Goal: Information Seeking & Learning: Learn about a topic

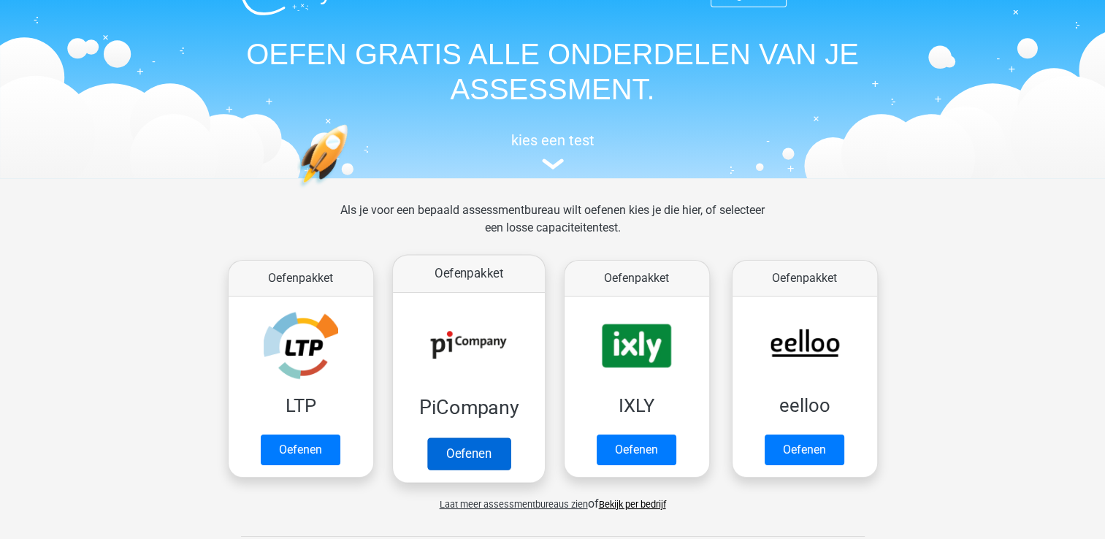
scroll to position [22, 0]
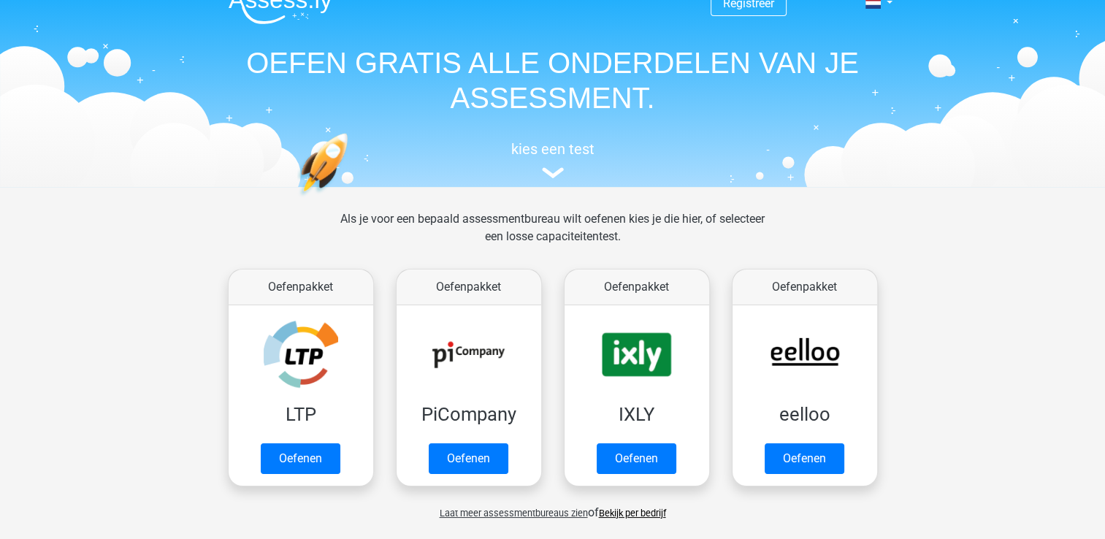
click at [514, 510] on span "Laat meer assessmentbureaus zien" at bounding box center [514, 513] width 148 height 11
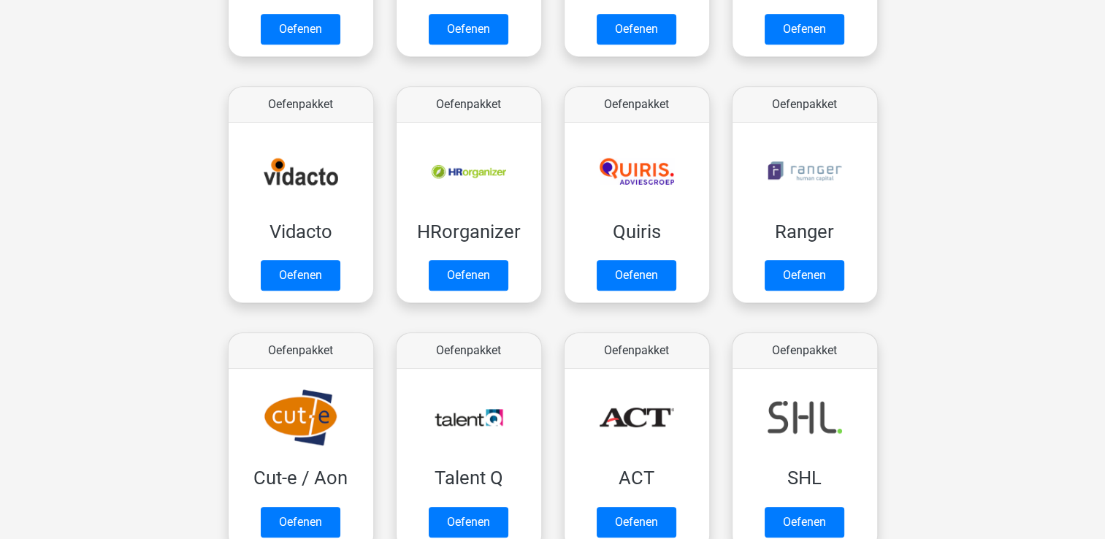
scroll to position [857, 0]
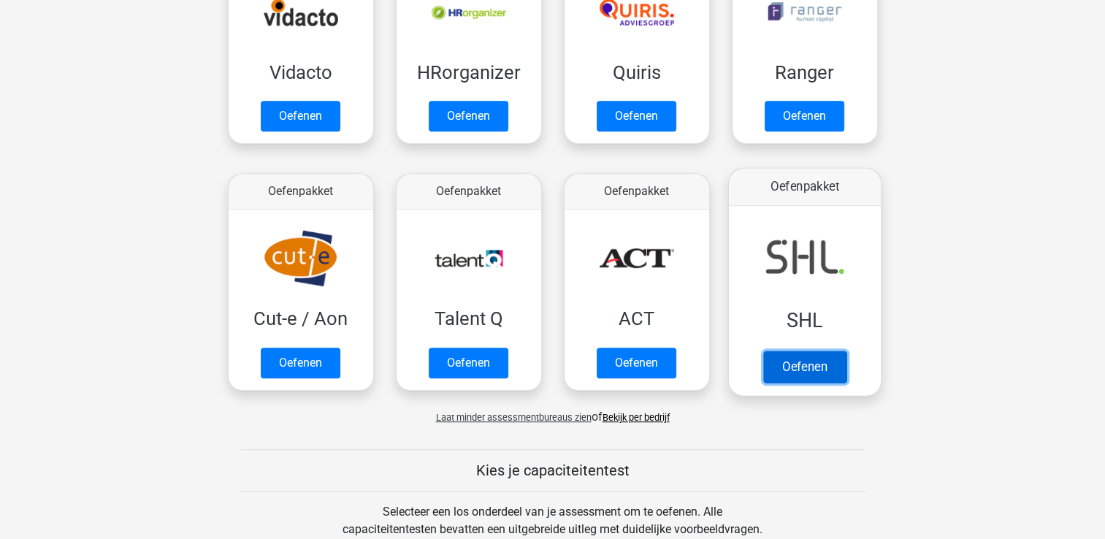
click at [809, 363] on link "Oefenen" at bounding box center [804, 367] width 83 height 32
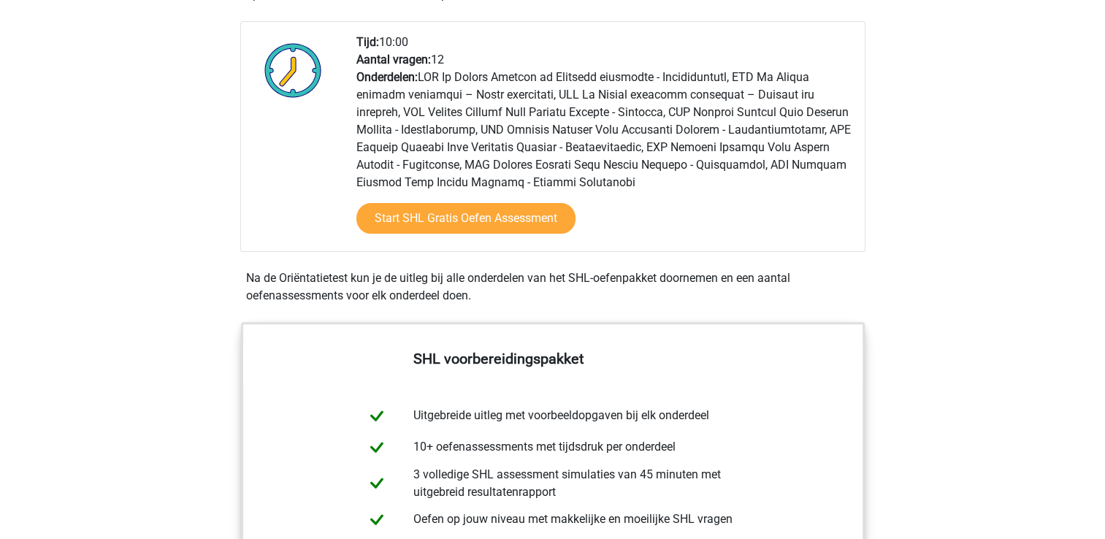
scroll to position [390, 0]
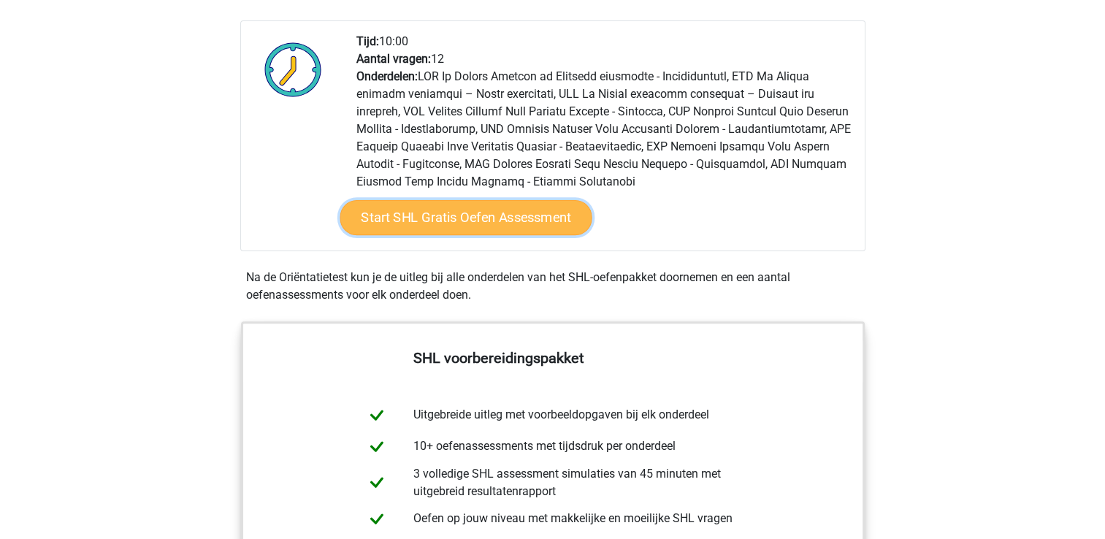
click at [521, 210] on link "Start SHL Gratis Oefen Assessment" at bounding box center [466, 217] width 252 height 35
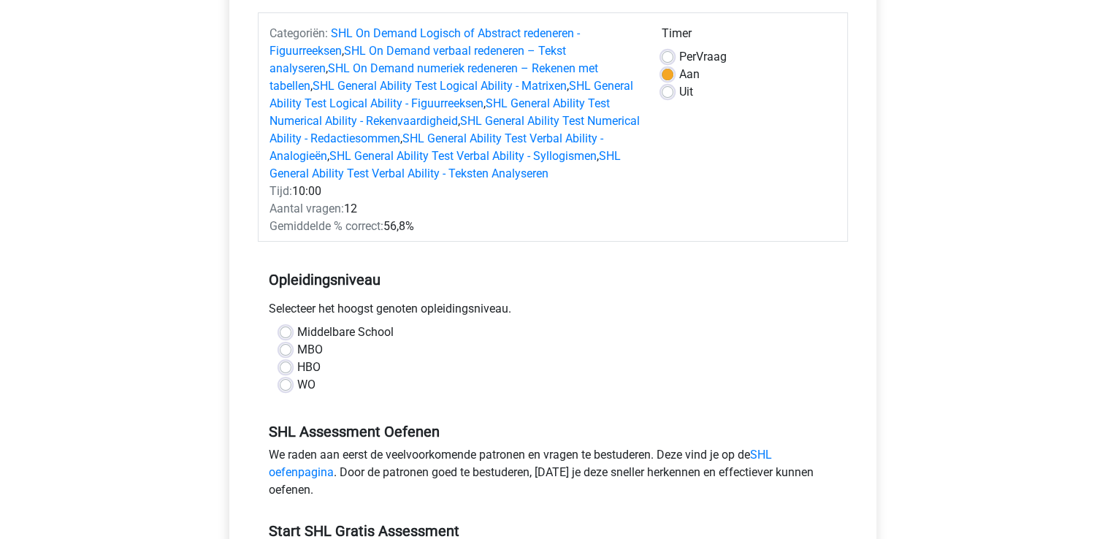
scroll to position [178, 0]
click at [290, 373] on div "HBO" at bounding box center [553, 367] width 546 height 18
click at [297, 367] on label "HBO" at bounding box center [308, 367] width 23 height 18
click at [291, 367] on input "HBO" at bounding box center [286, 365] width 12 height 15
radio input "true"
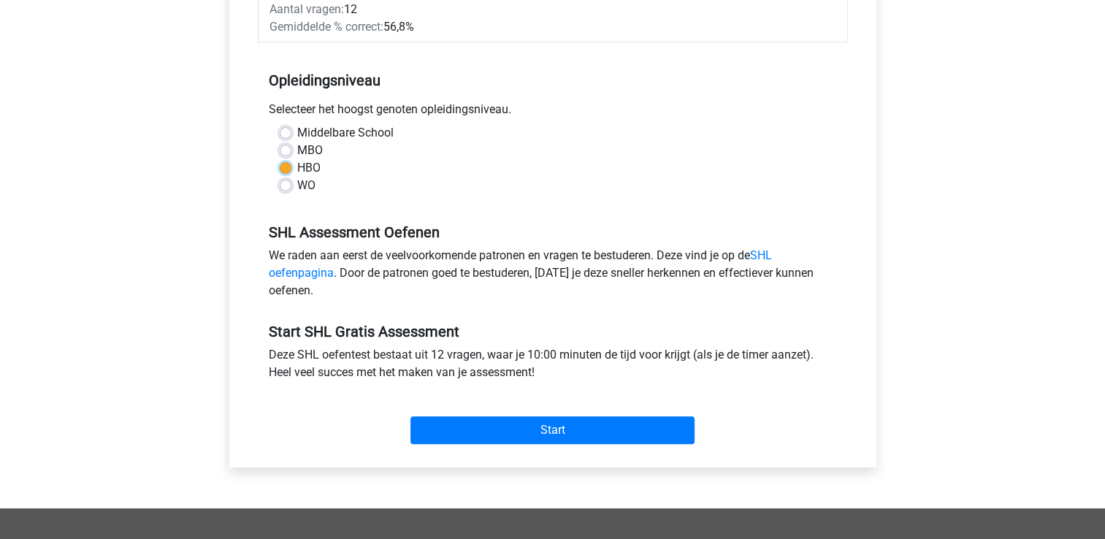
scroll to position [377, 0]
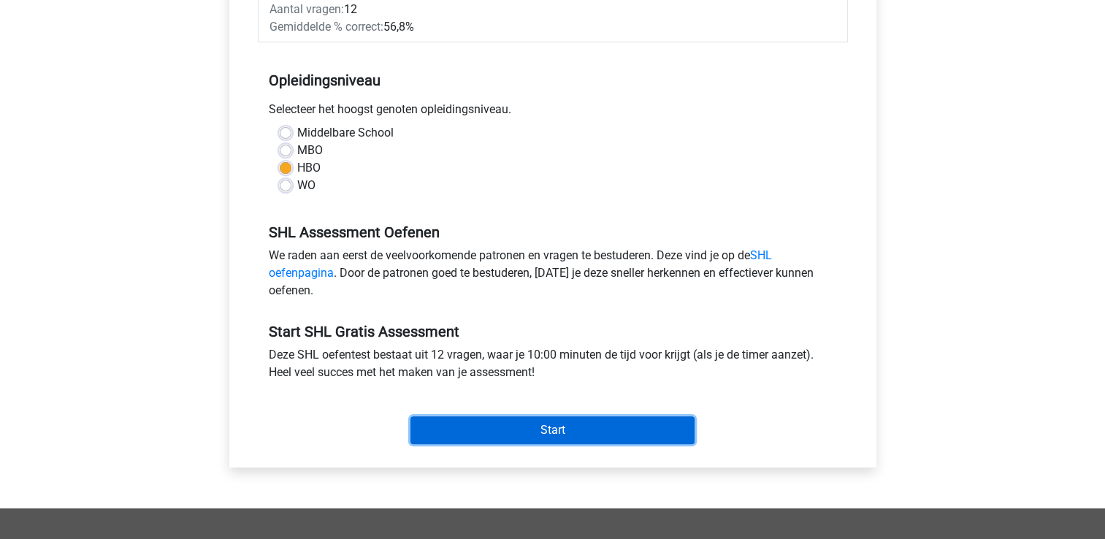
click at [491, 418] on input "Start" at bounding box center [552, 430] width 284 height 28
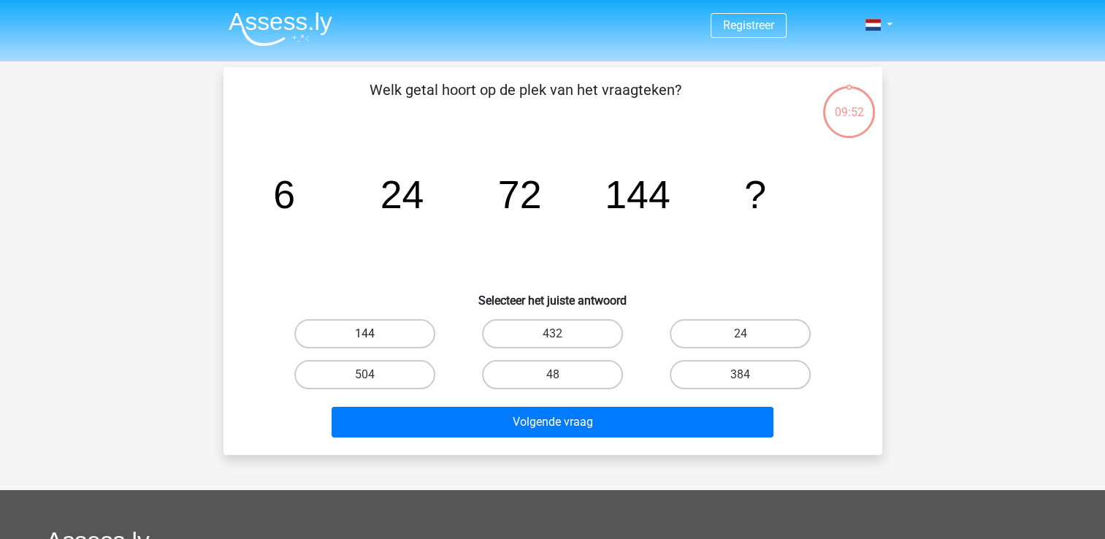
click at [383, 321] on label "144" at bounding box center [364, 333] width 141 height 29
click at [374, 334] on input "144" at bounding box center [368, 338] width 9 height 9
radio input "true"
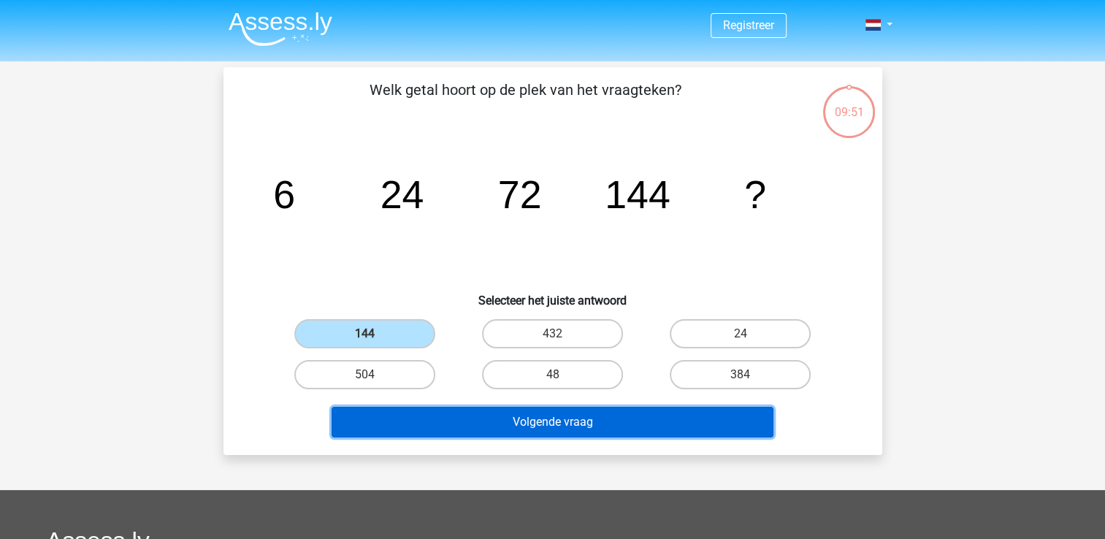
click at [494, 410] on button "Volgende vraag" at bounding box center [553, 422] width 442 height 31
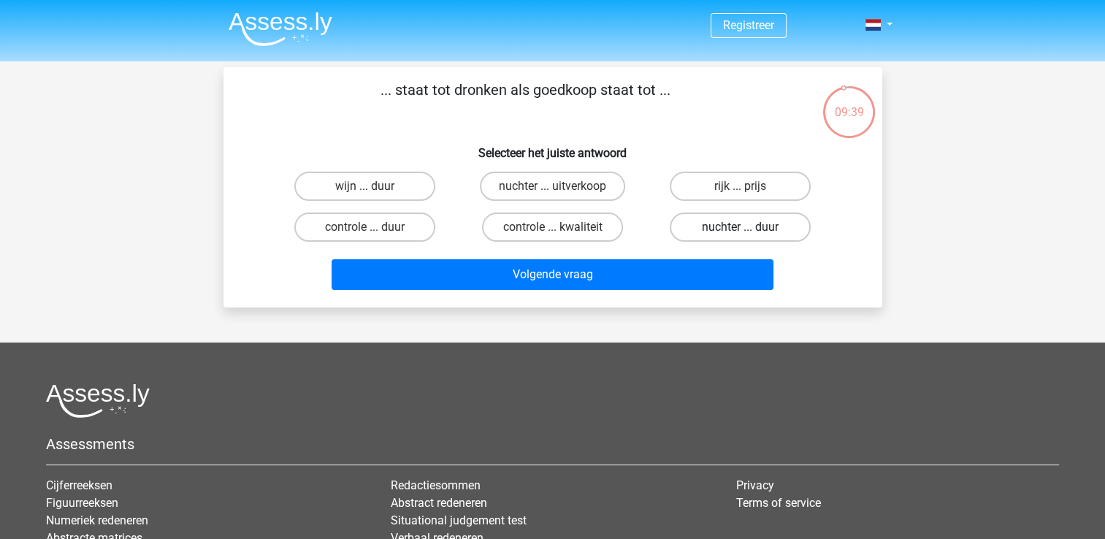
click at [701, 226] on label "nuchter ... duur" at bounding box center [740, 227] width 141 height 29
click at [741, 227] on input "nuchter ... duur" at bounding box center [745, 231] width 9 height 9
radio input "true"
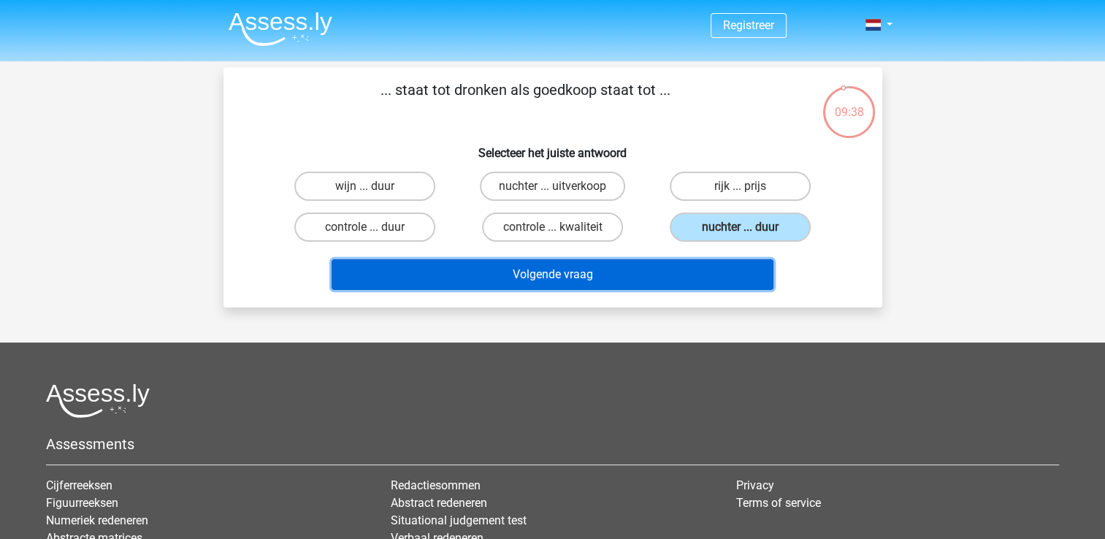
click at [630, 275] on button "Volgende vraag" at bounding box center [553, 274] width 442 height 31
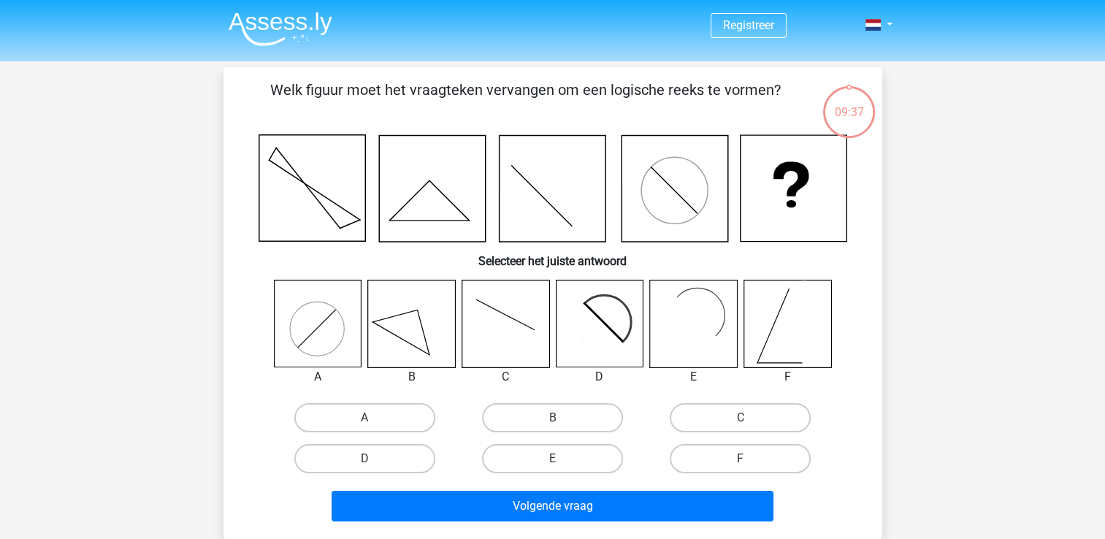
scroll to position [67, 0]
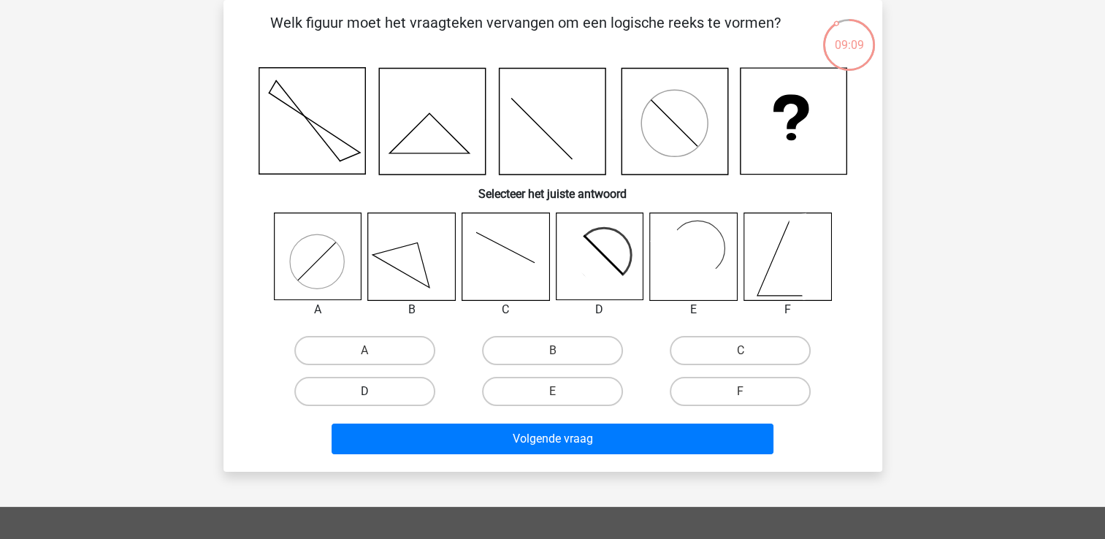
click at [409, 397] on label "D" at bounding box center [364, 391] width 141 height 29
click at [374, 397] on input "D" at bounding box center [368, 395] width 9 height 9
radio input "true"
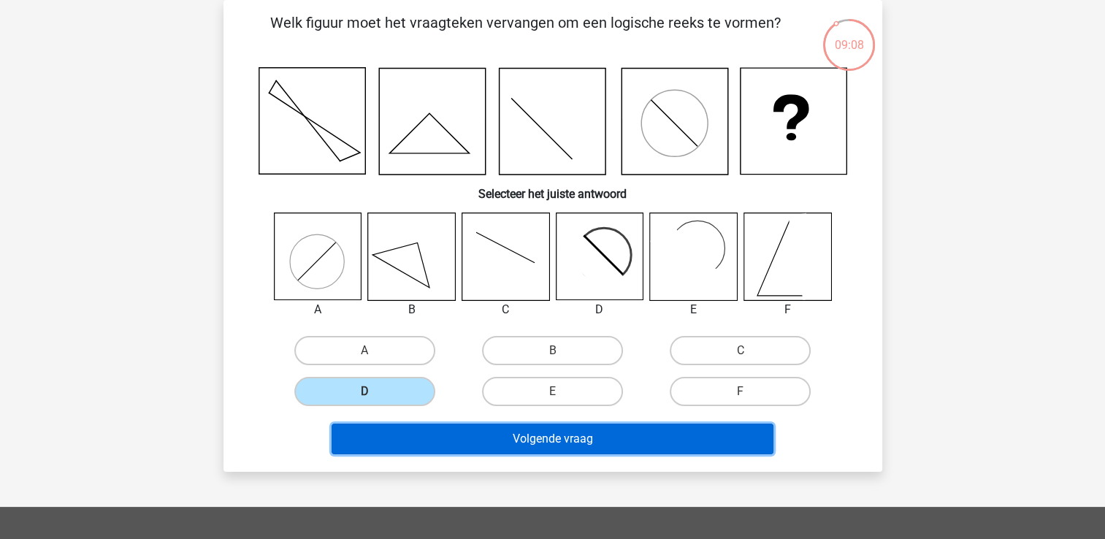
click at [443, 437] on button "Volgende vraag" at bounding box center [553, 439] width 442 height 31
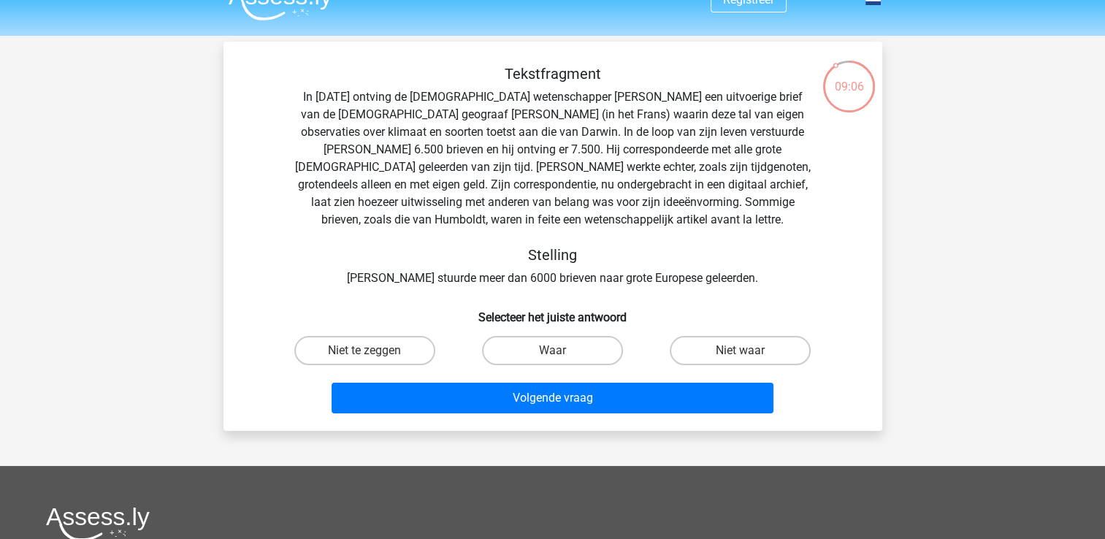
scroll to position [25, 0]
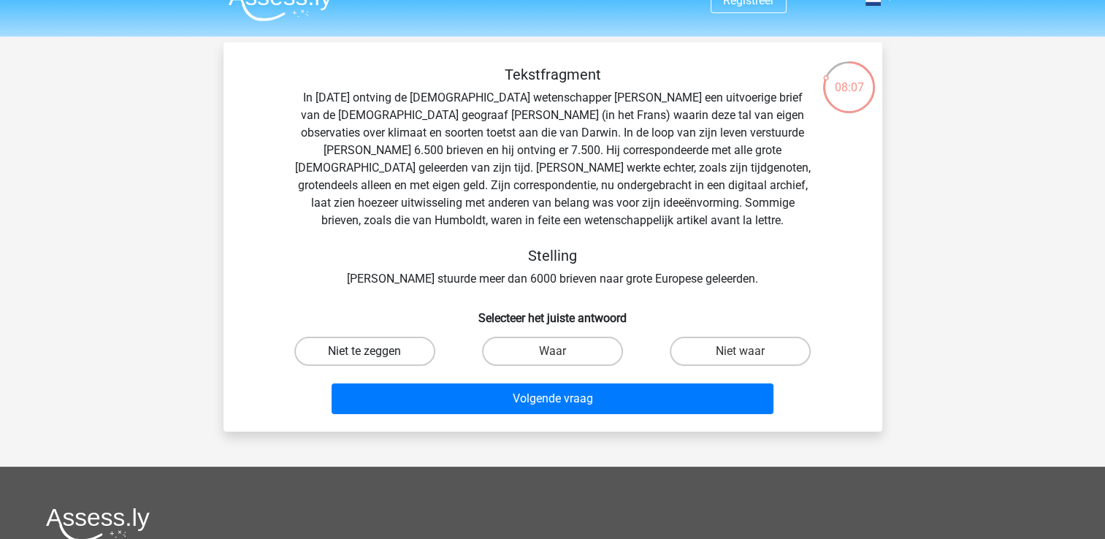
drag, startPoint x: 377, startPoint y: 351, endPoint x: 350, endPoint y: 348, distance: 27.2
click at [350, 348] on label "Niet te zeggen" at bounding box center [364, 351] width 141 height 29
click at [364, 351] on input "Niet te zeggen" at bounding box center [368, 355] width 9 height 9
radio input "true"
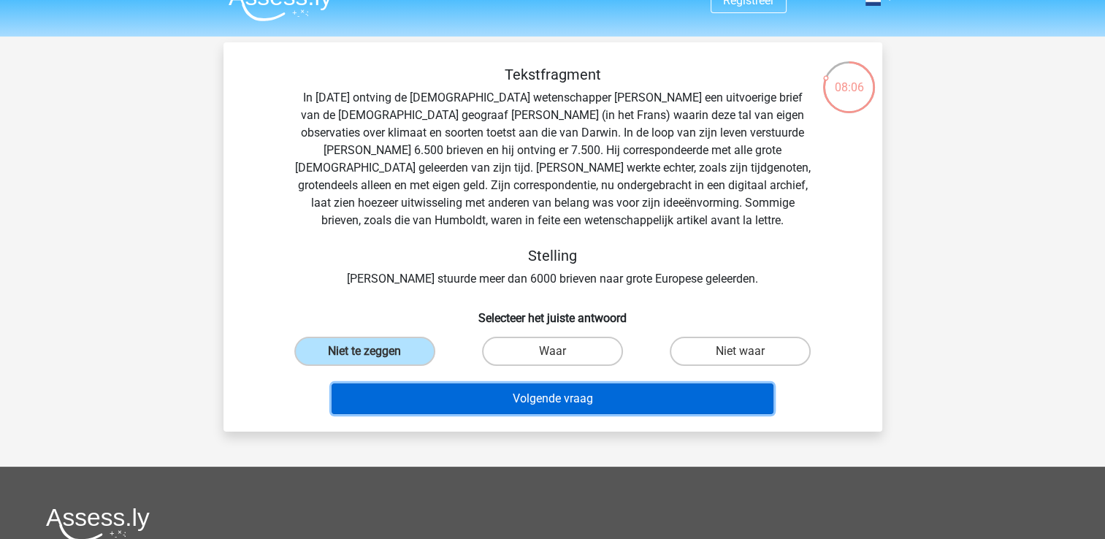
click at [478, 397] on button "Volgende vraag" at bounding box center [553, 398] width 442 height 31
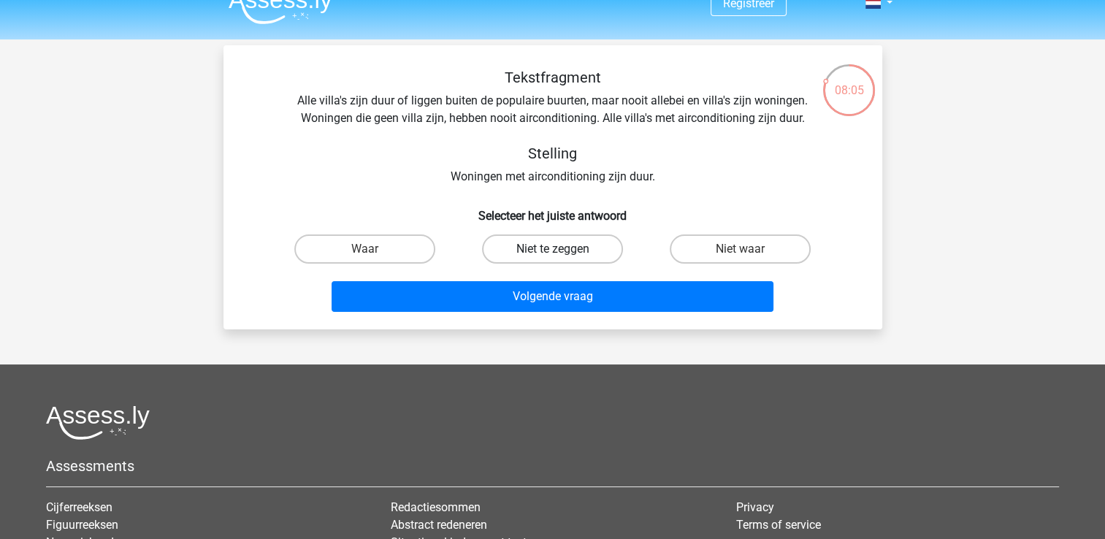
scroll to position [20, 0]
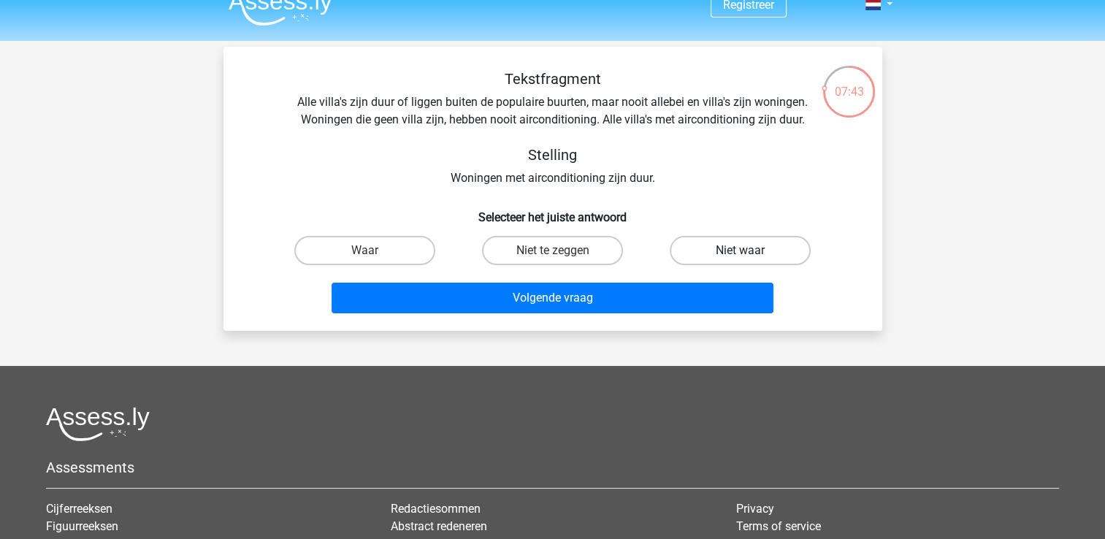
click at [727, 248] on label "Niet waar" at bounding box center [740, 250] width 141 height 29
click at [741, 251] on input "Niet waar" at bounding box center [745, 255] width 9 height 9
radio input "true"
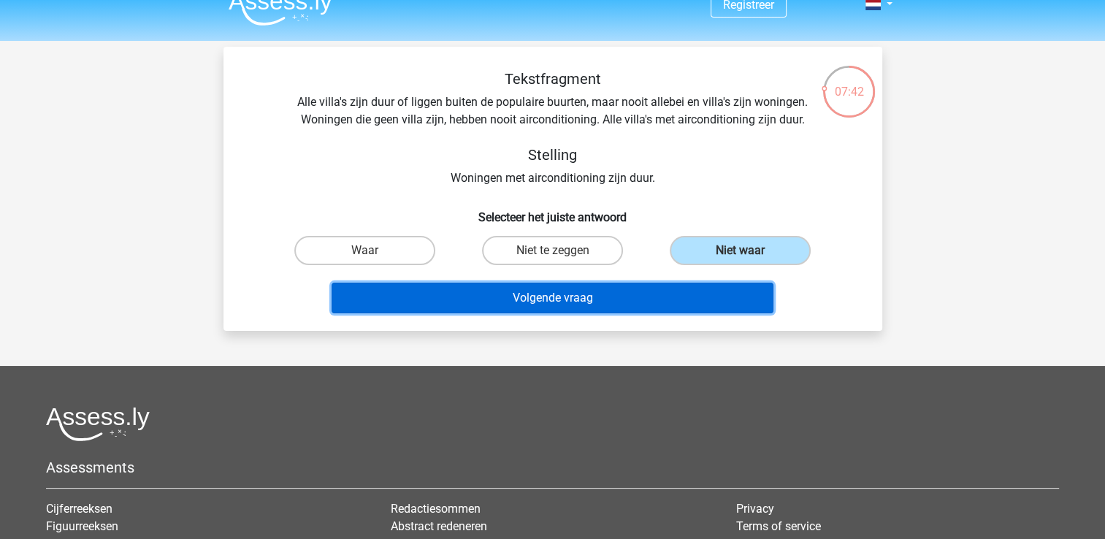
click at [657, 305] on button "Volgende vraag" at bounding box center [553, 298] width 442 height 31
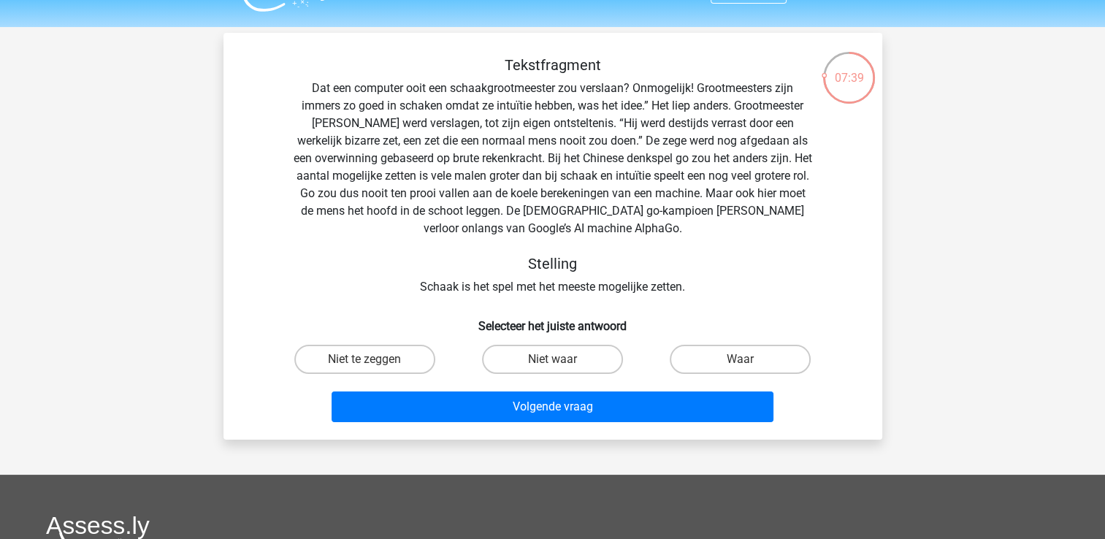
scroll to position [34, 0]
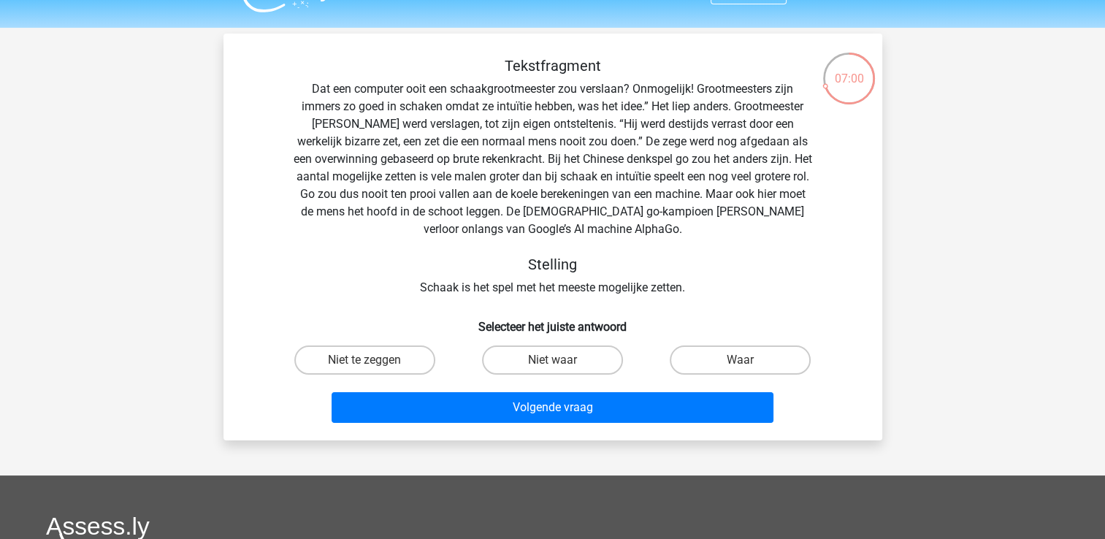
click at [555, 364] on input "Niet waar" at bounding box center [556, 364] width 9 height 9
radio input "true"
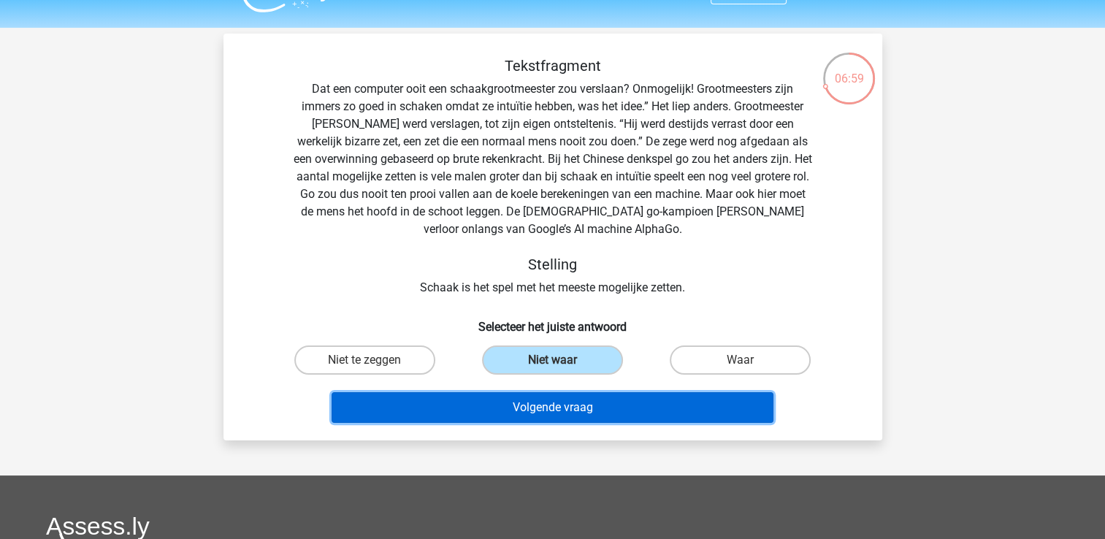
click at [557, 406] on button "Volgende vraag" at bounding box center [553, 407] width 442 height 31
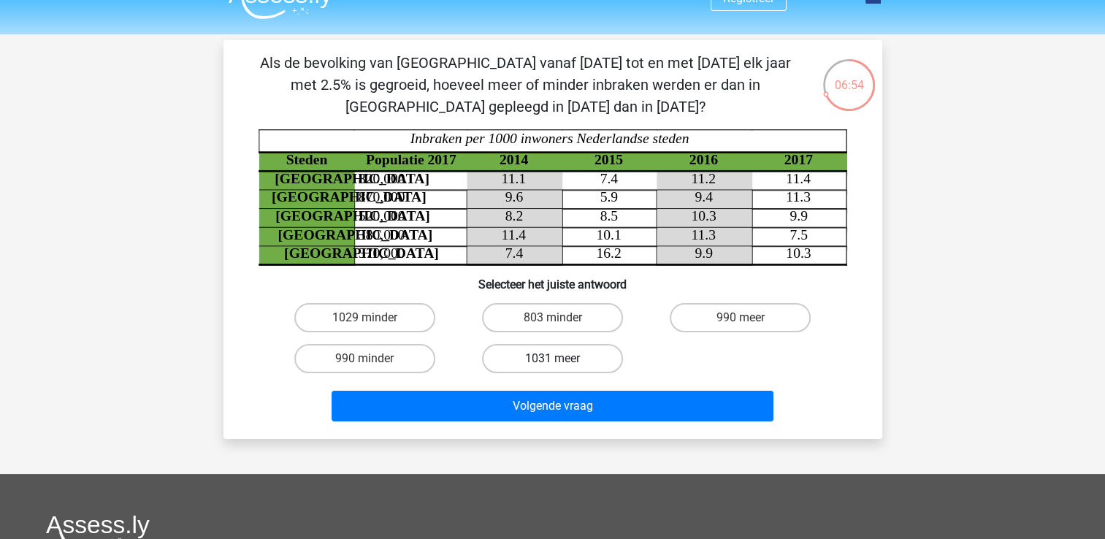
scroll to position [26, 0]
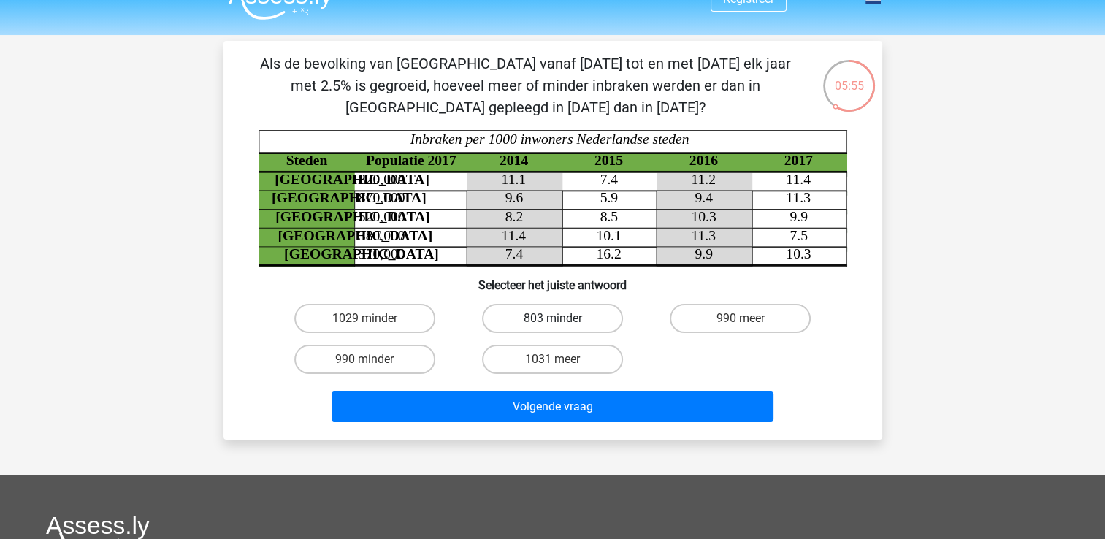
click at [570, 315] on label "803 minder" at bounding box center [552, 318] width 141 height 29
click at [562, 318] on input "803 minder" at bounding box center [556, 322] width 9 height 9
radio input "true"
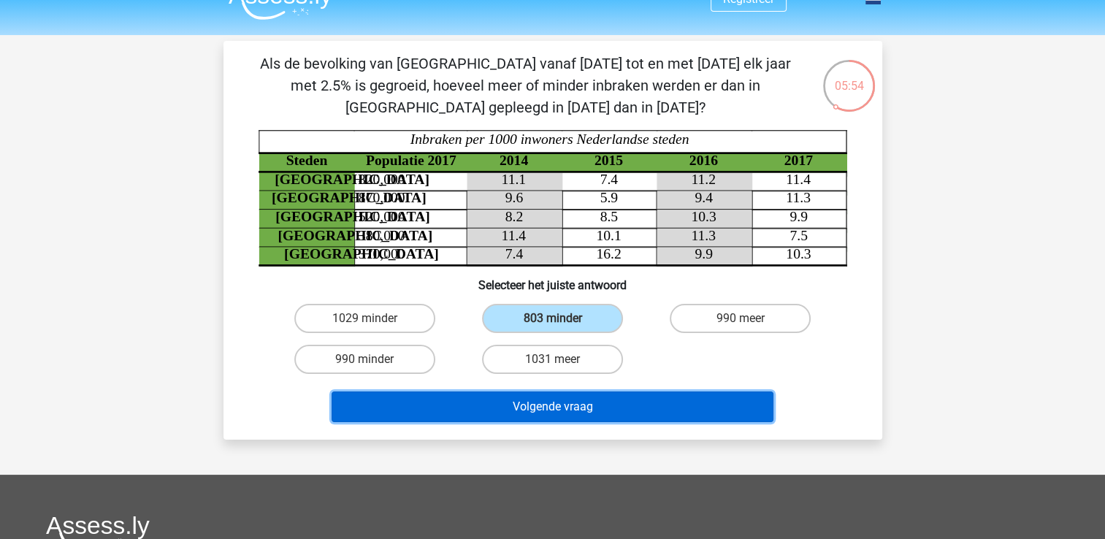
click at [546, 404] on button "Volgende vraag" at bounding box center [553, 406] width 442 height 31
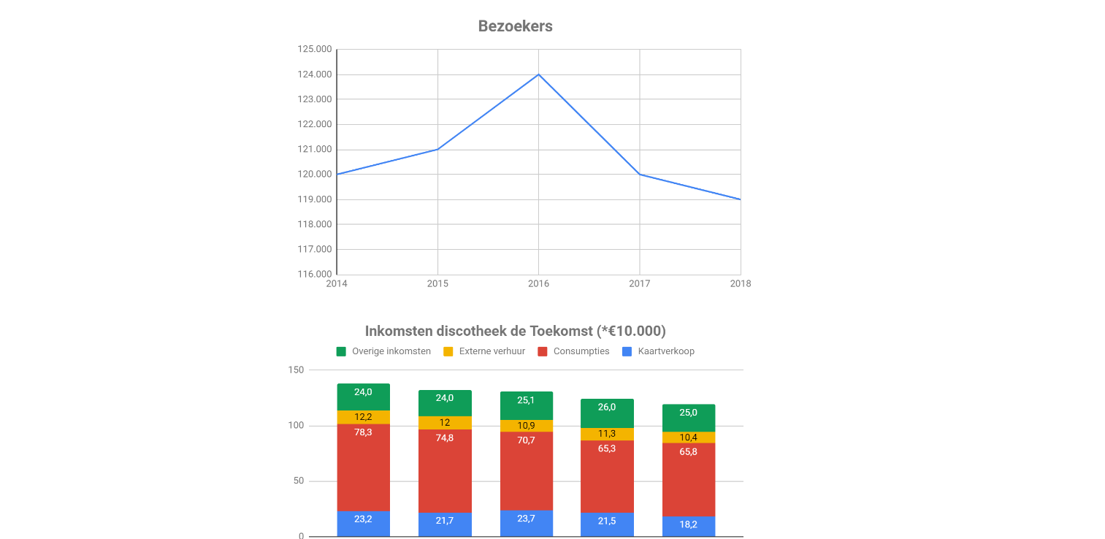
scroll to position [53, 0]
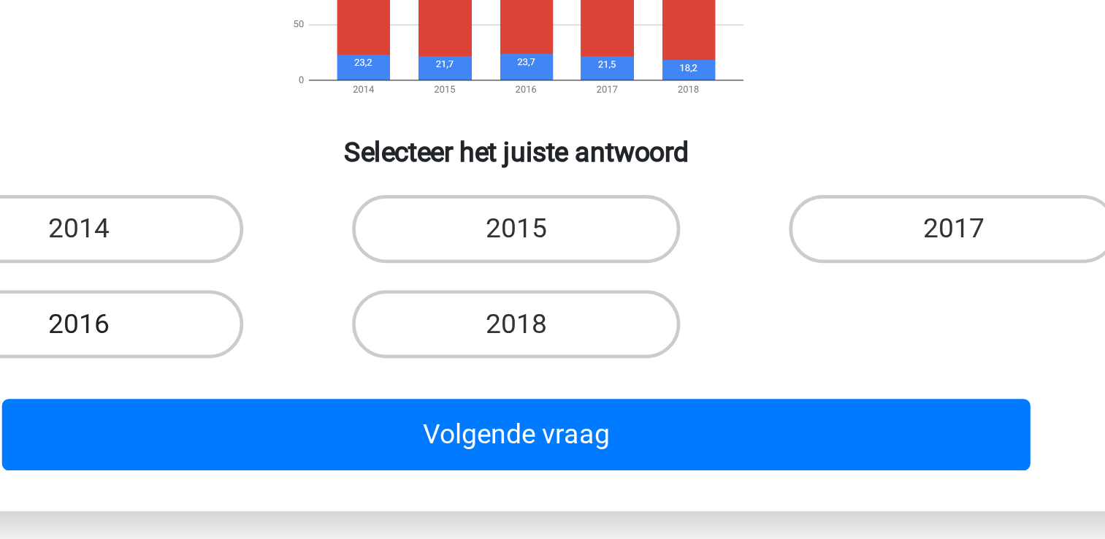
click at [380, 418] on label "2016" at bounding box center [364, 415] width 141 height 29
click at [374, 418] on input "2016" at bounding box center [368, 420] width 9 height 9
radio input "true"
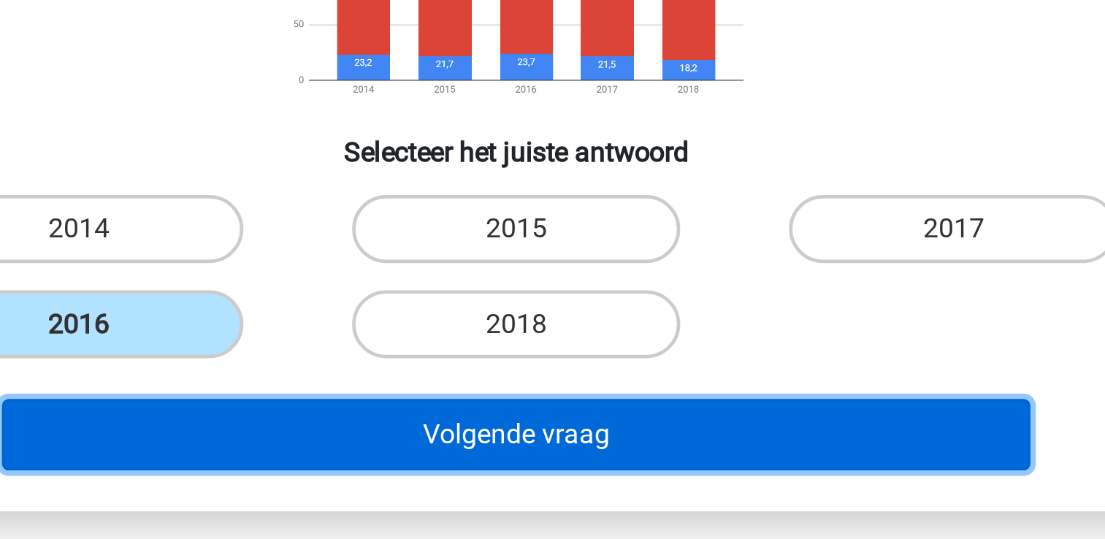
click at [443, 462] on button "Volgende vraag" at bounding box center [553, 463] width 442 height 31
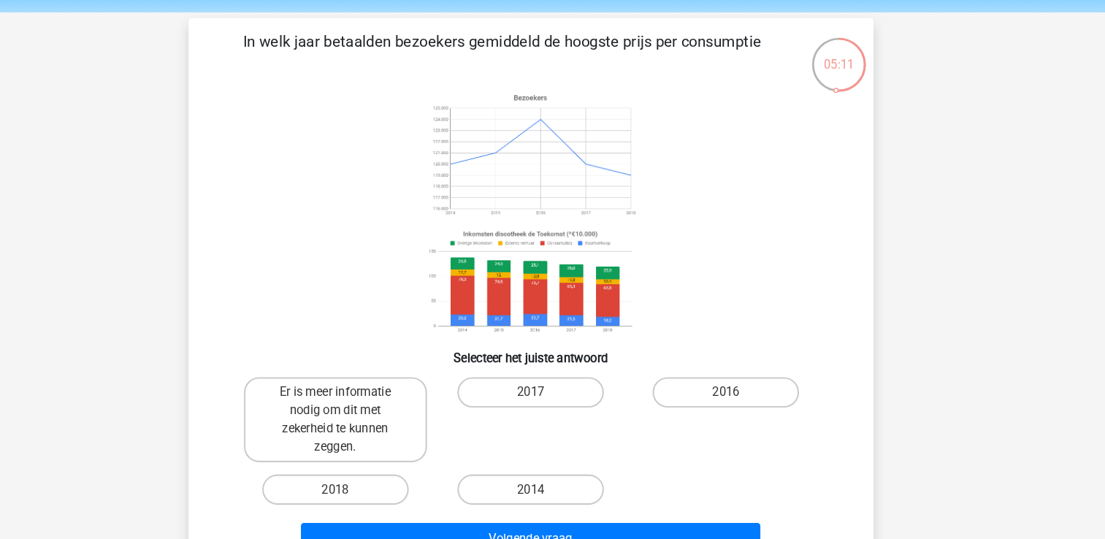
scroll to position [33, 0]
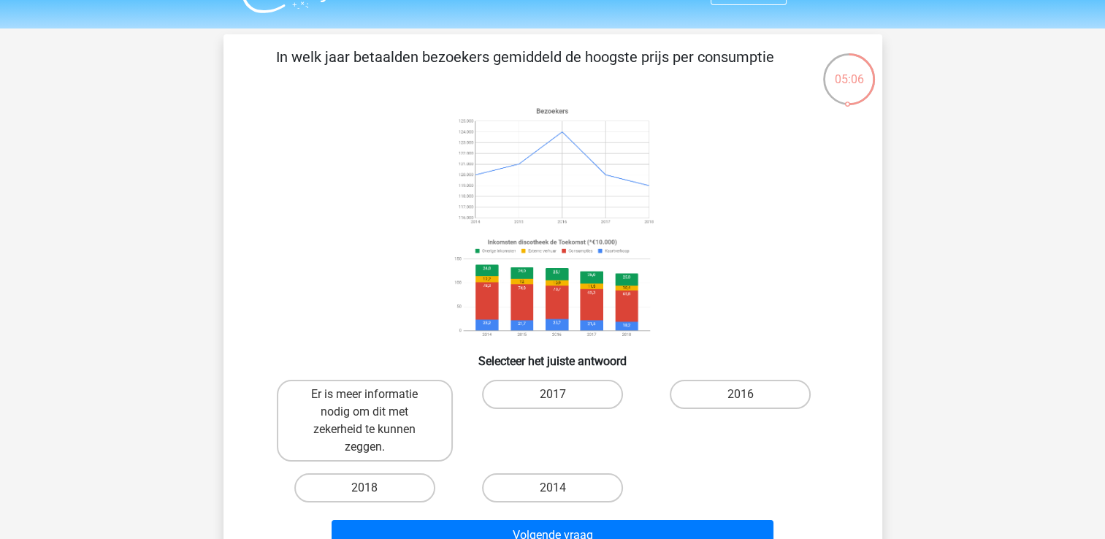
click at [489, 427] on div "2017" at bounding box center [553, 421] width 176 height 82
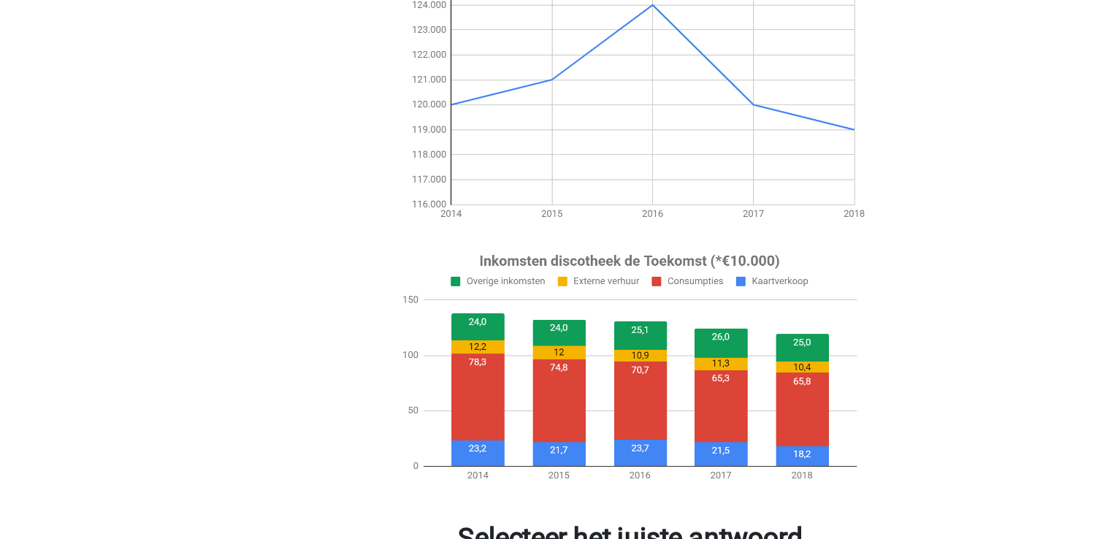
click at [511, 229] on image at bounding box center [551, 166] width 207 height 129
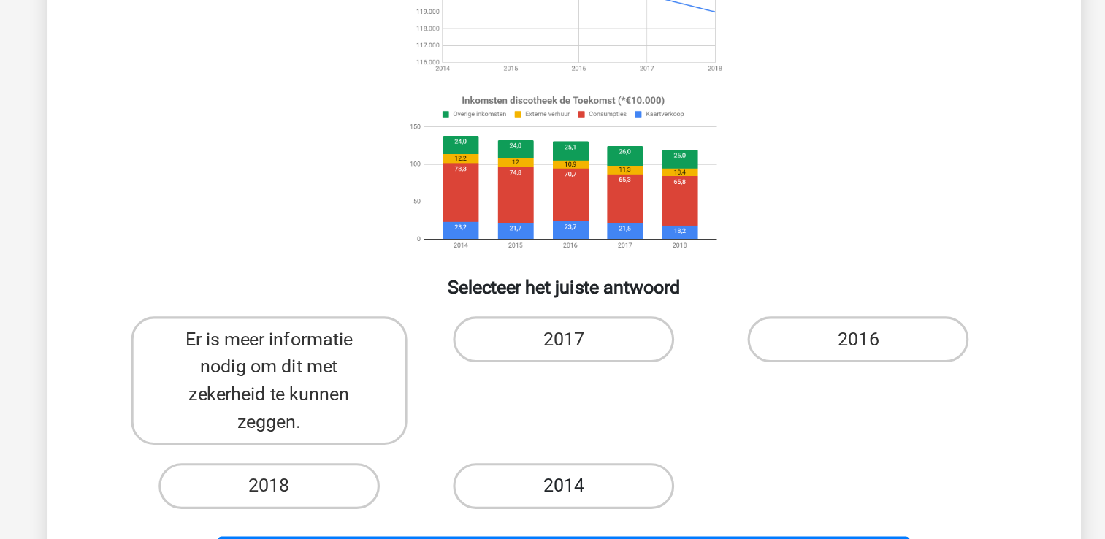
click at [548, 500] on label "2014" at bounding box center [552, 487] width 141 height 29
click at [552, 497] on input "2014" at bounding box center [556, 492] width 9 height 9
radio input "true"
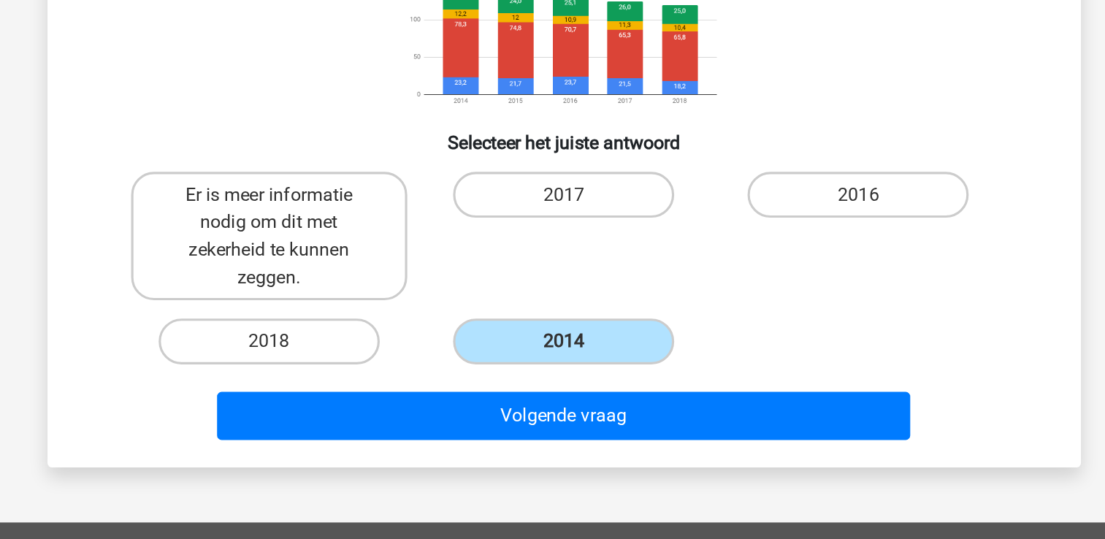
scroll to position [108, 0]
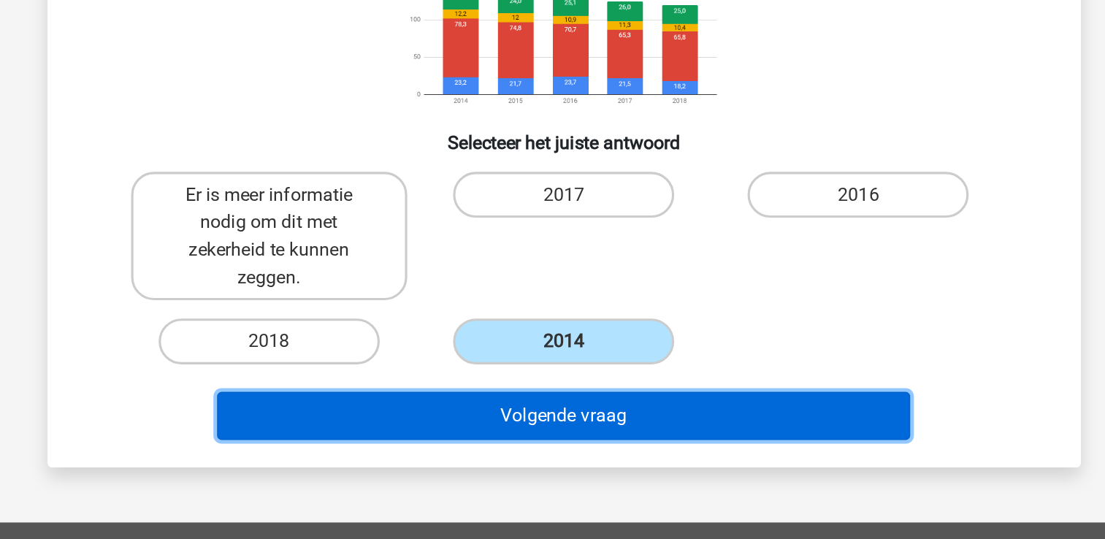
click at [570, 454] on button "Volgende vraag" at bounding box center [553, 460] width 442 height 31
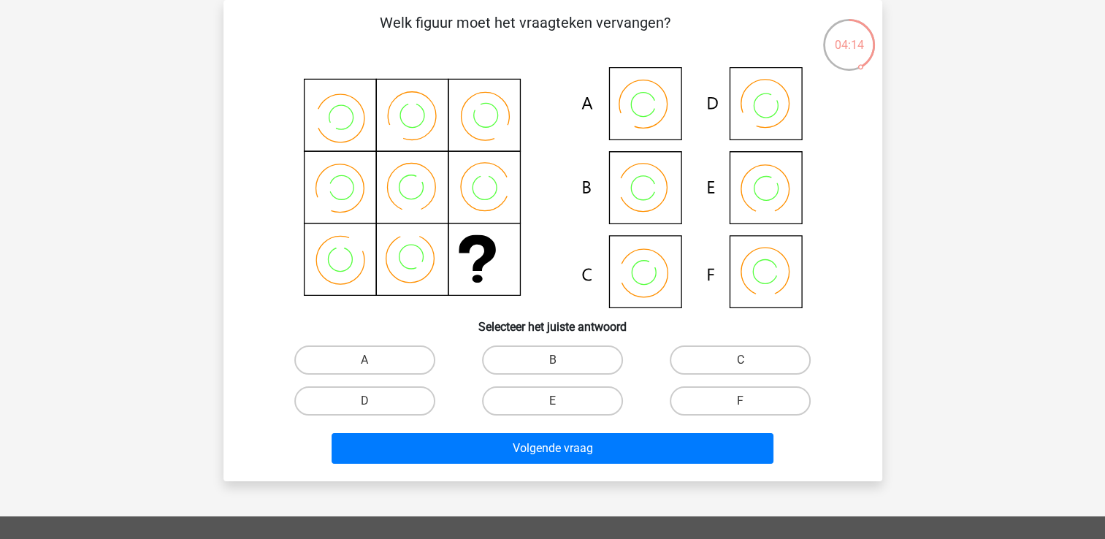
scroll to position [0, 0]
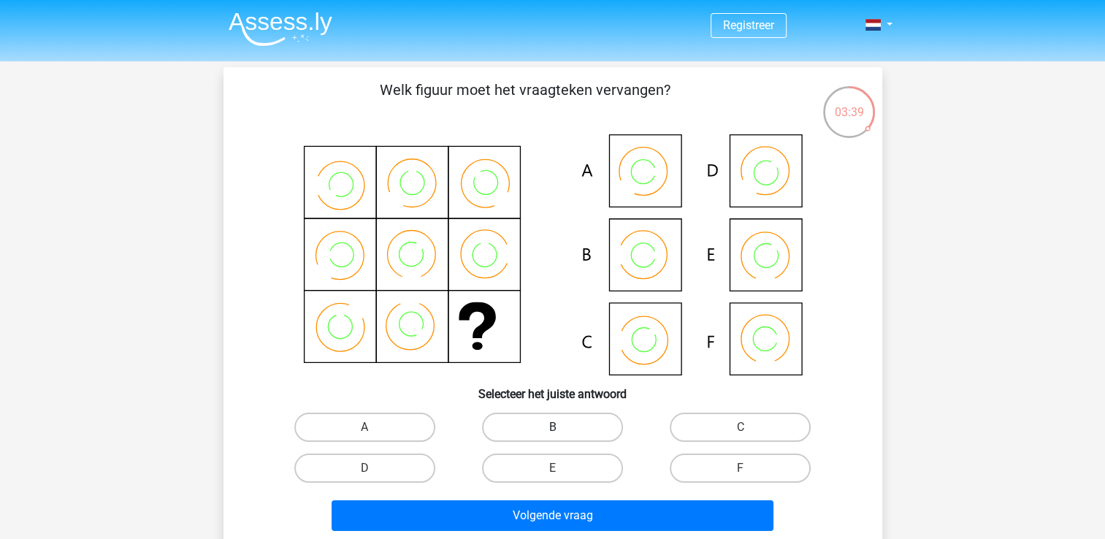
drag, startPoint x: 580, startPoint y: 436, endPoint x: 524, endPoint y: 429, distance: 56.7
click at [524, 429] on label "B" at bounding box center [552, 427] width 141 height 29
click at [552, 429] on input "B" at bounding box center [556, 431] width 9 height 9
radio input "true"
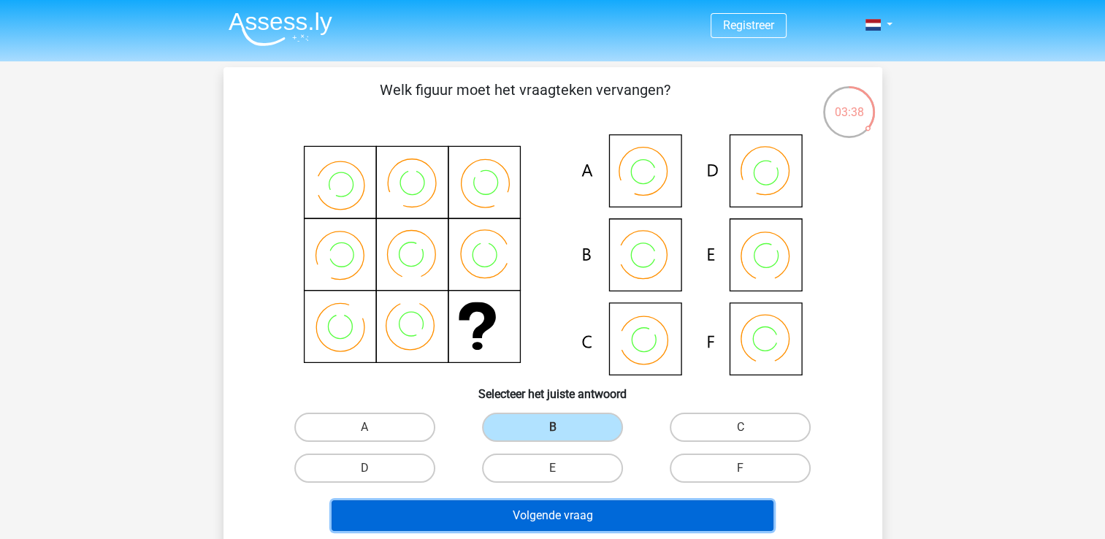
click at [525, 514] on button "Volgende vraag" at bounding box center [553, 515] width 442 height 31
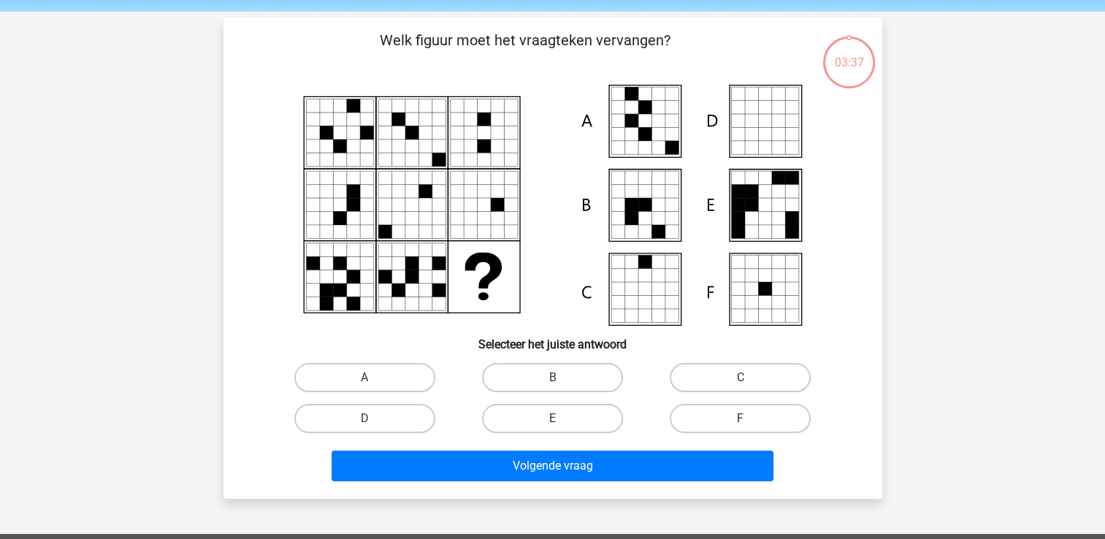
scroll to position [67, 0]
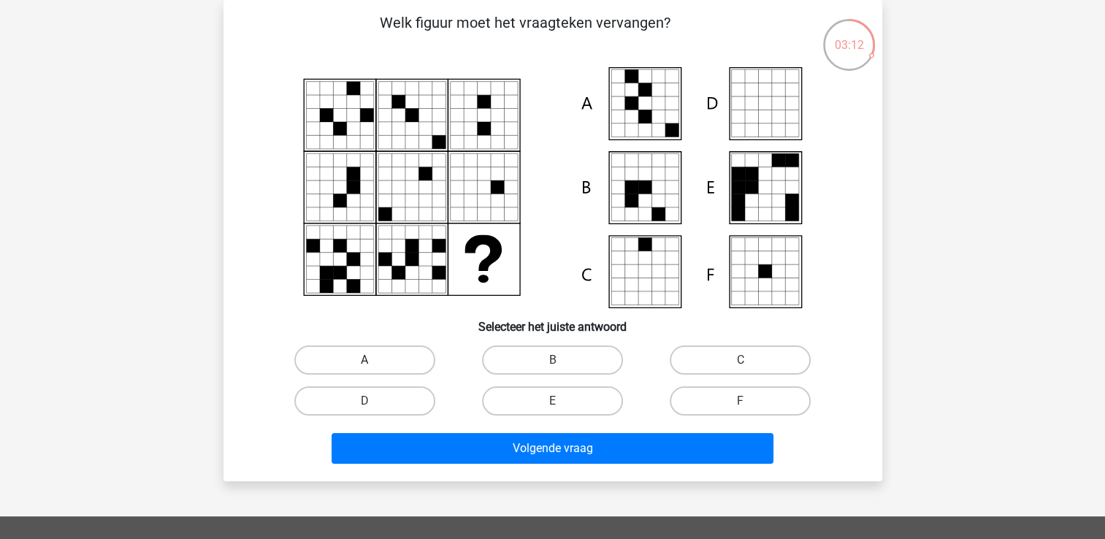
click at [363, 362] on label "A" at bounding box center [364, 359] width 141 height 29
click at [364, 362] on input "A" at bounding box center [368, 364] width 9 height 9
radio input "true"
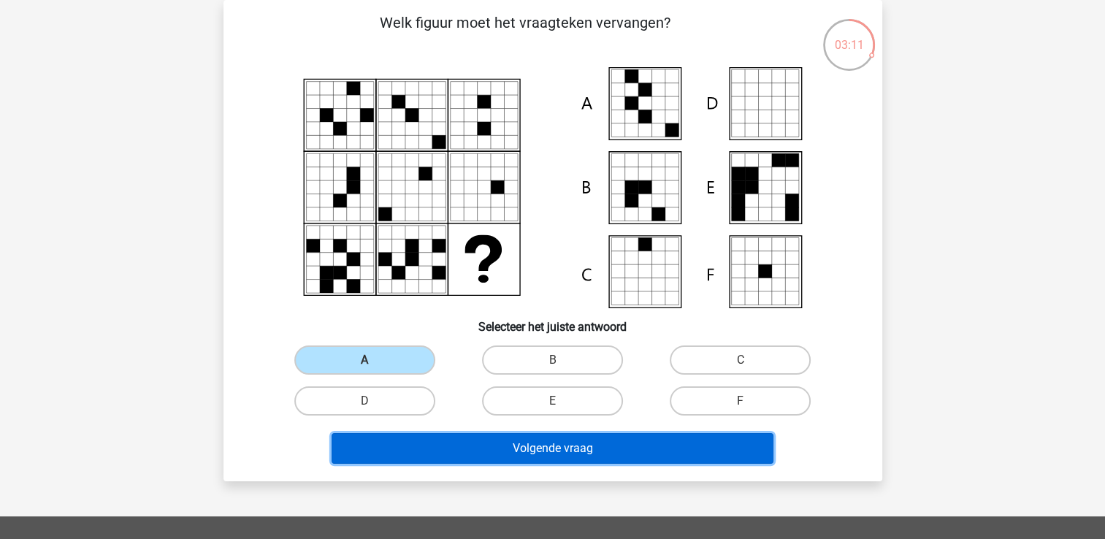
click at [432, 443] on button "Volgende vraag" at bounding box center [553, 448] width 442 height 31
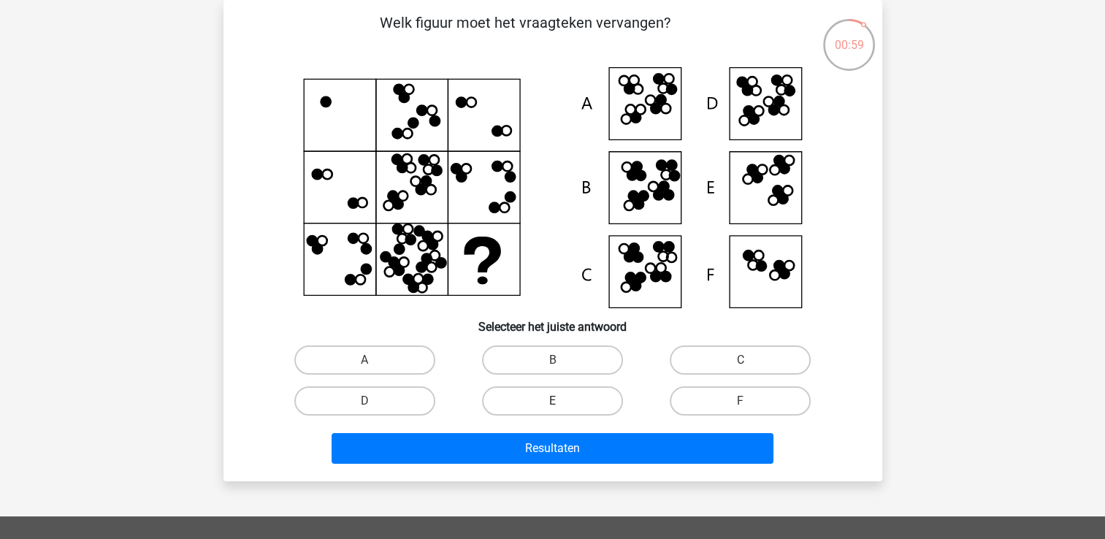
click at [553, 394] on label "E" at bounding box center [552, 400] width 141 height 29
click at [553, 401] on input "E" at bounding box center [556, 405] width 9 height 9
radio input "true"
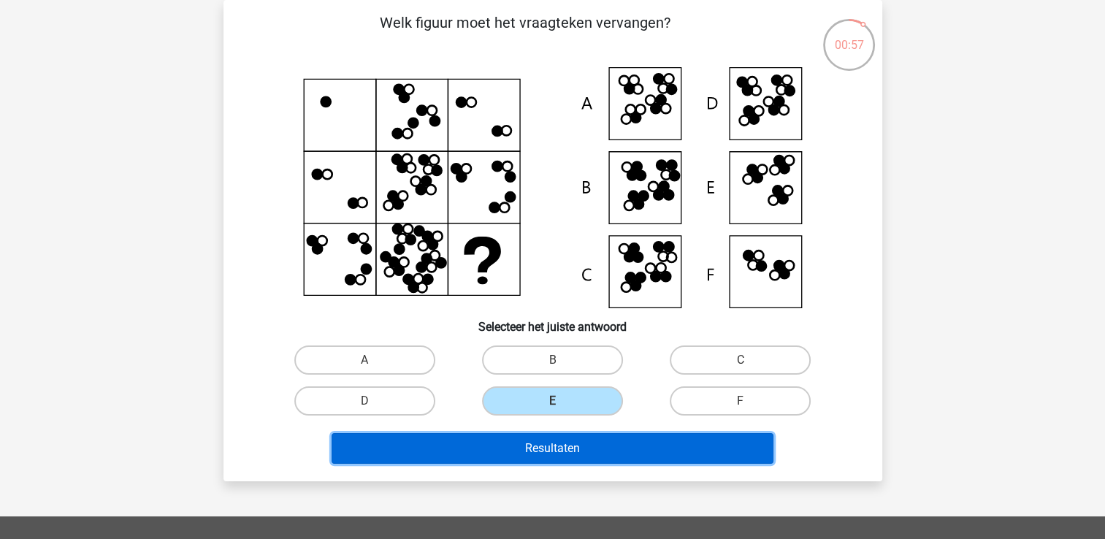
click at [546, 443] on button "Resultaten" at bounding box center [553, 448] width 442 height 31
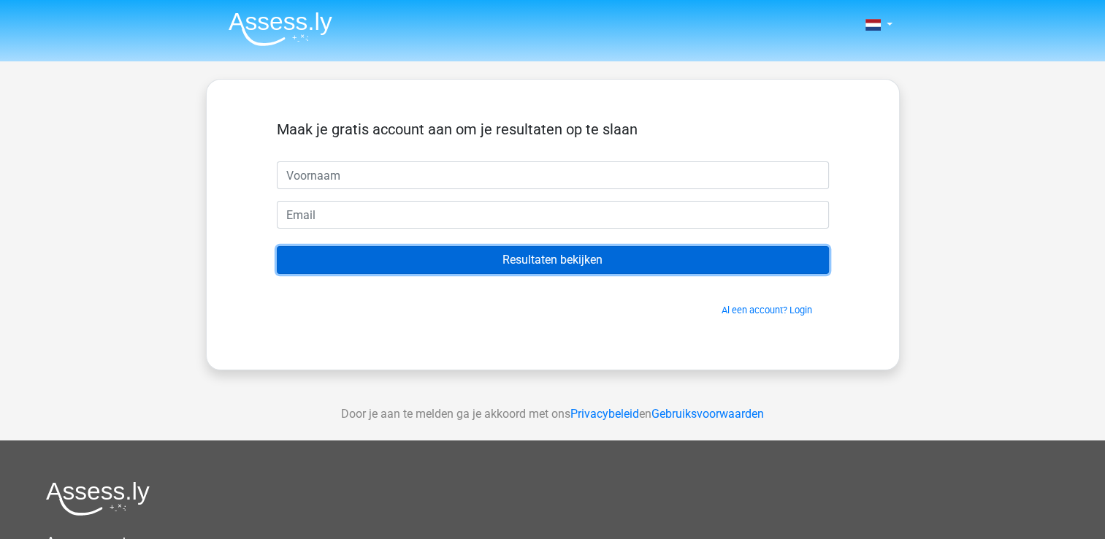
click at [621, 252] on input "Resultaten bekijken" at bounding box center [553, 260] width 552 height 28
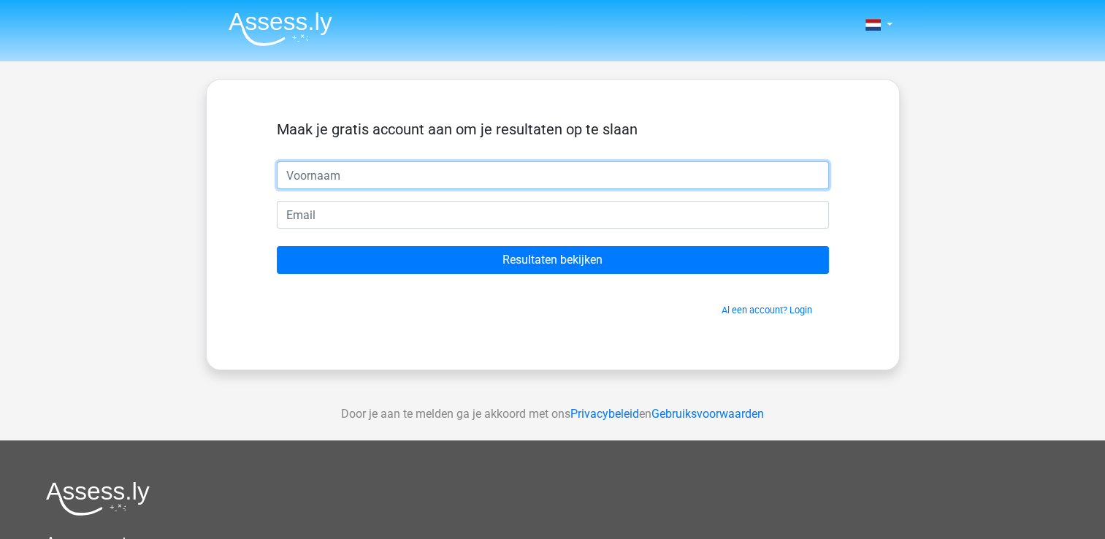
click at [551, 180] on input "text" at bounding box center [553, 175] width 552 height 28
type input "[PERSON_NAME]"
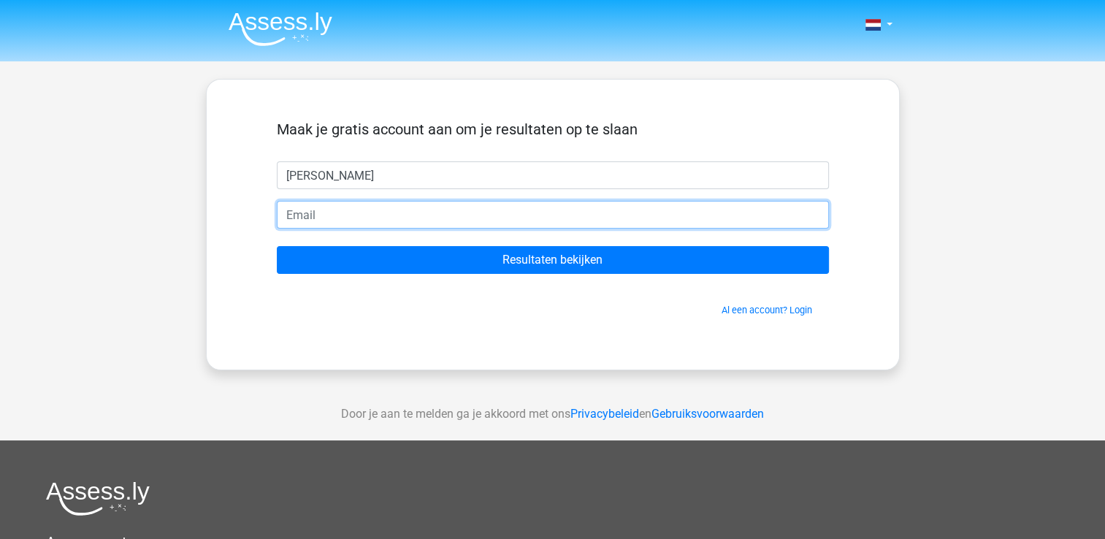
click at [421, 217] on input "email" at bounding box center [553, 215] width 552 height 28
type input "[EMAIL_ADDRESS][DOMAIN_NAME]"
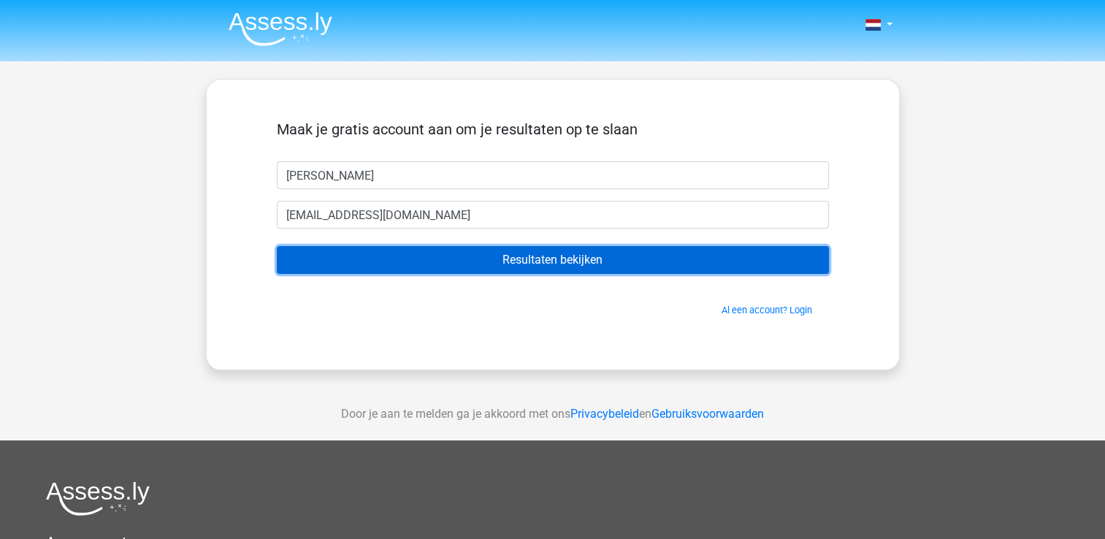
click at [500, 253] on input "Resultaten bekijken" at bounding box center [553, 260] width 552 height 28
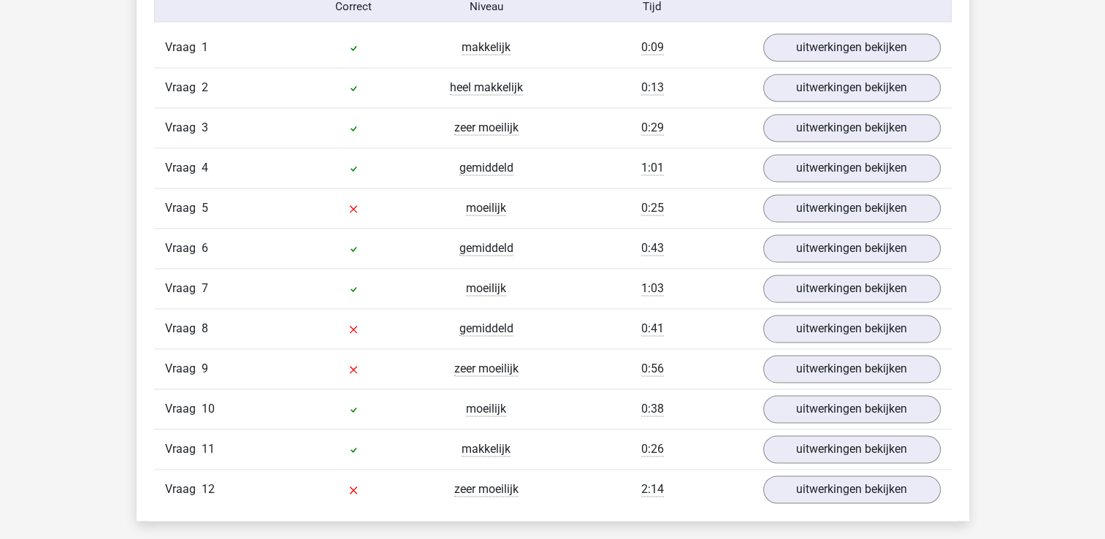
scroll to position [2031, 0]
click at [809, 358] on link "uitwerkingen bekijken" at bounding box center [851, 369] width 204 height 32
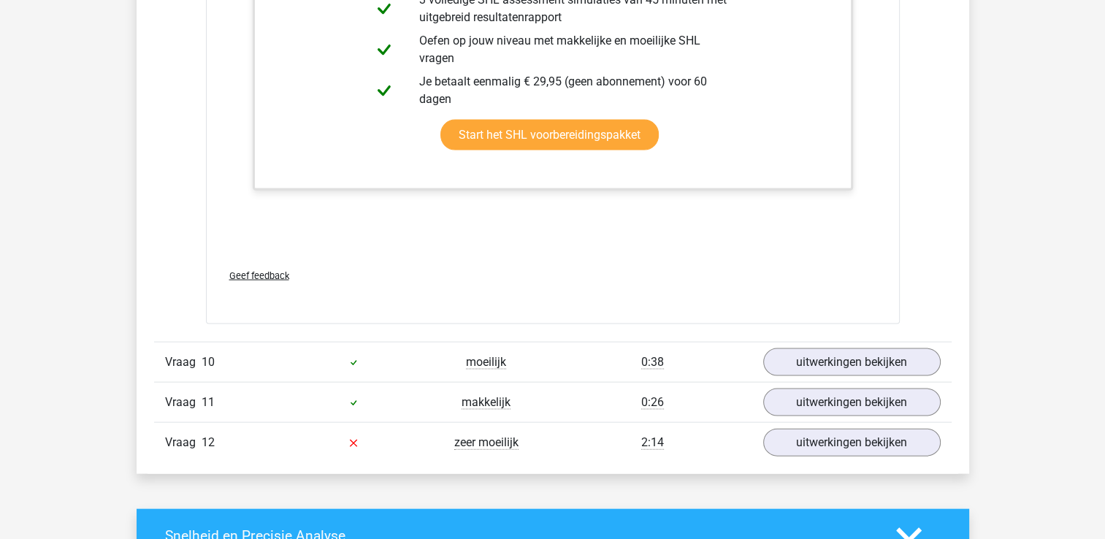
scroll to position [3027, 0]
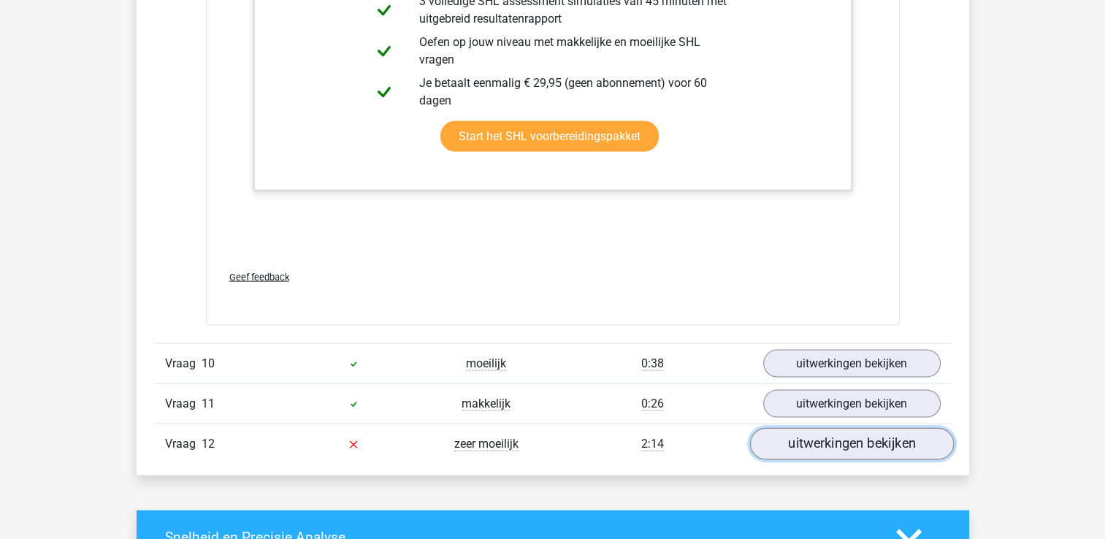
click at [812, 440] on link "uitwerkingen bekijken" at bounding box center [851, 445] width 204 height 32
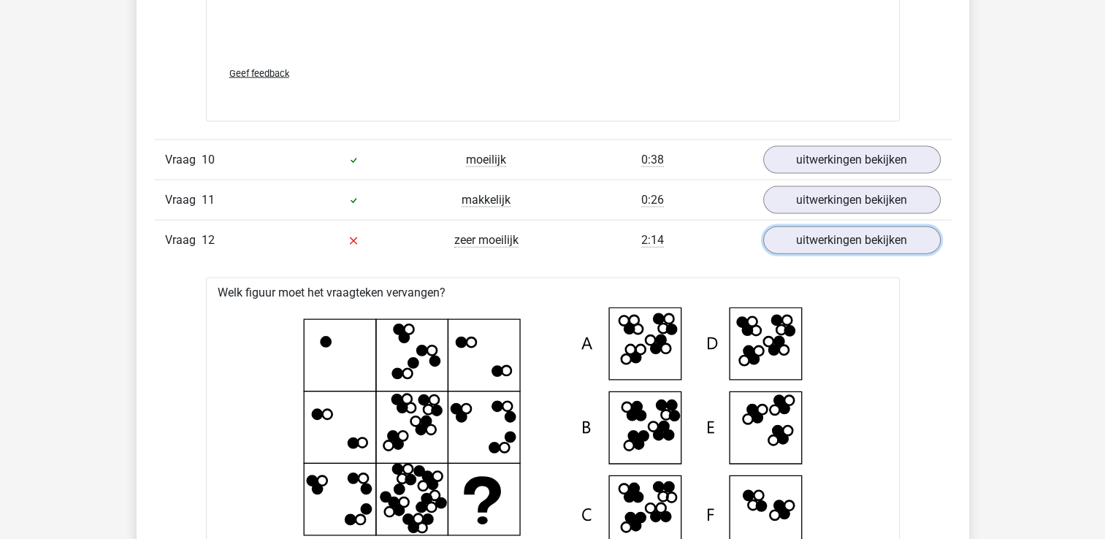
scroll to position [3230, 0]
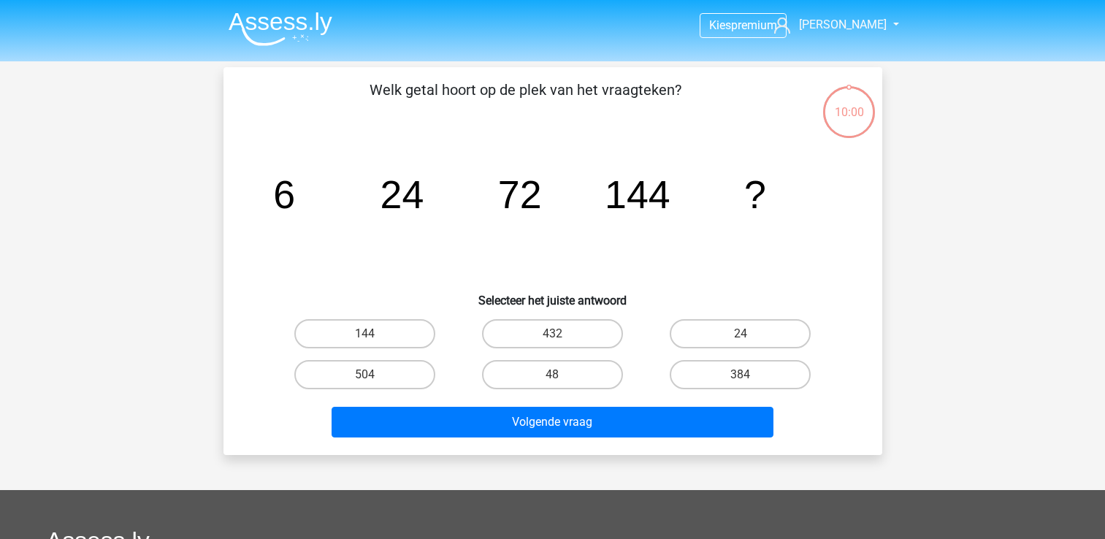
scroll to position [67, 0]
